Goal: Register for event/course

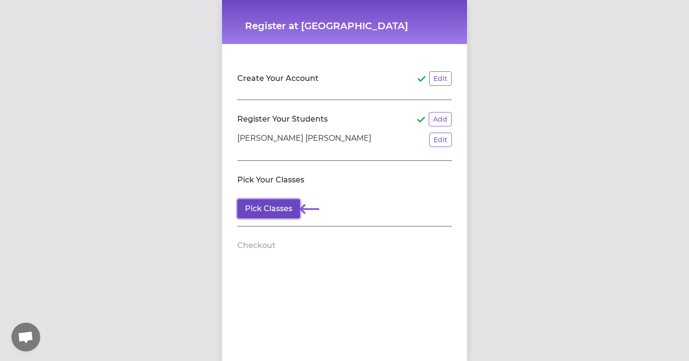
click at [280, 207] on button "Pick Classes" at bounding box center [268, 208] width 63 height 19
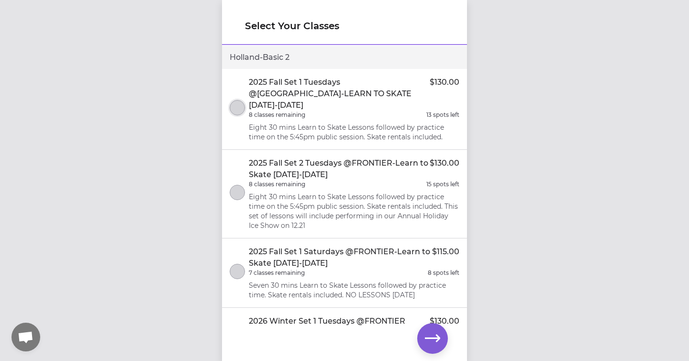
click at [238, 104] on button "select class" at bounding box center [237, 107] width 15 height 15
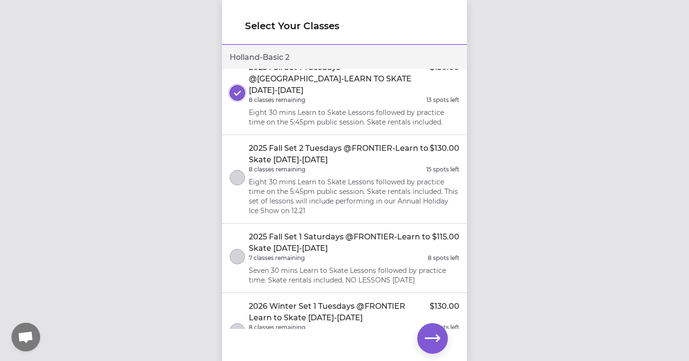
scroll to position [21, 0]
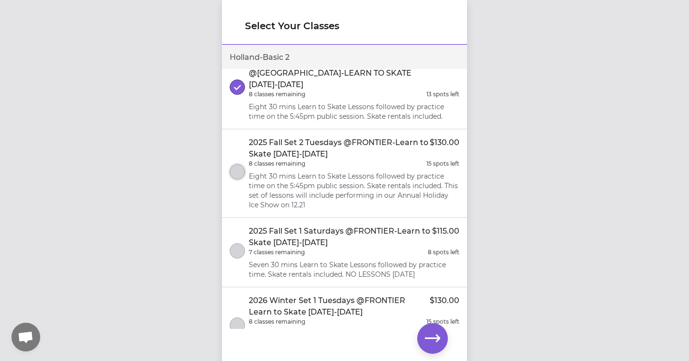
click at [241, 164] on button "select class" at bounding box center [237, 171] width 15 height 15
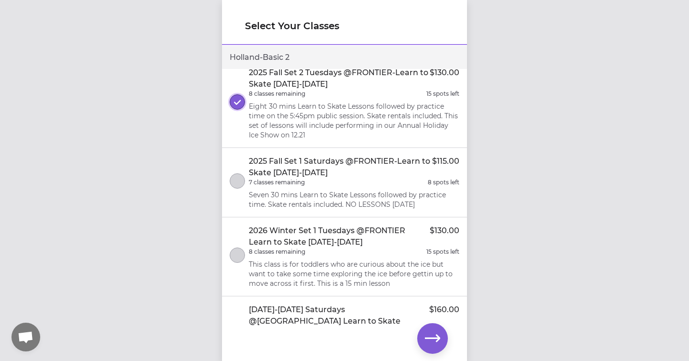
scroll to position [90, 0]
click at [238, 174] on button "select class" at bounding box center [237, 181] width 15 height 15
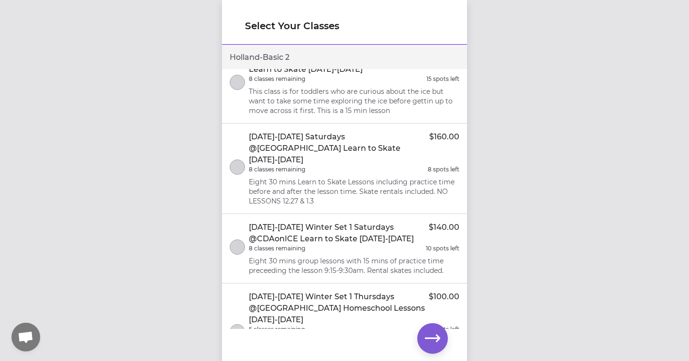
scroll to position [274, 0]
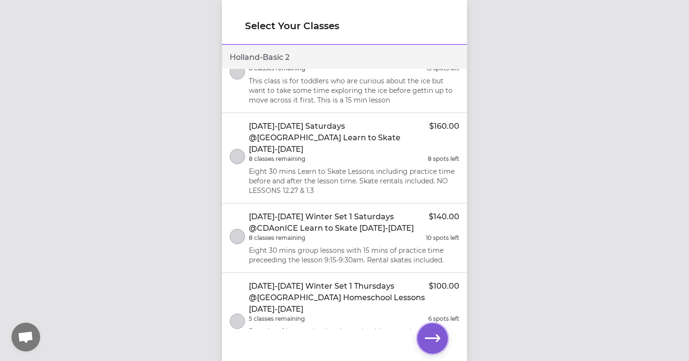
click at [429, 336] on icon "button" at bounding box center [432, 338] width 15 height 15
